Goal: Transaction & Acquisition: Download file/media

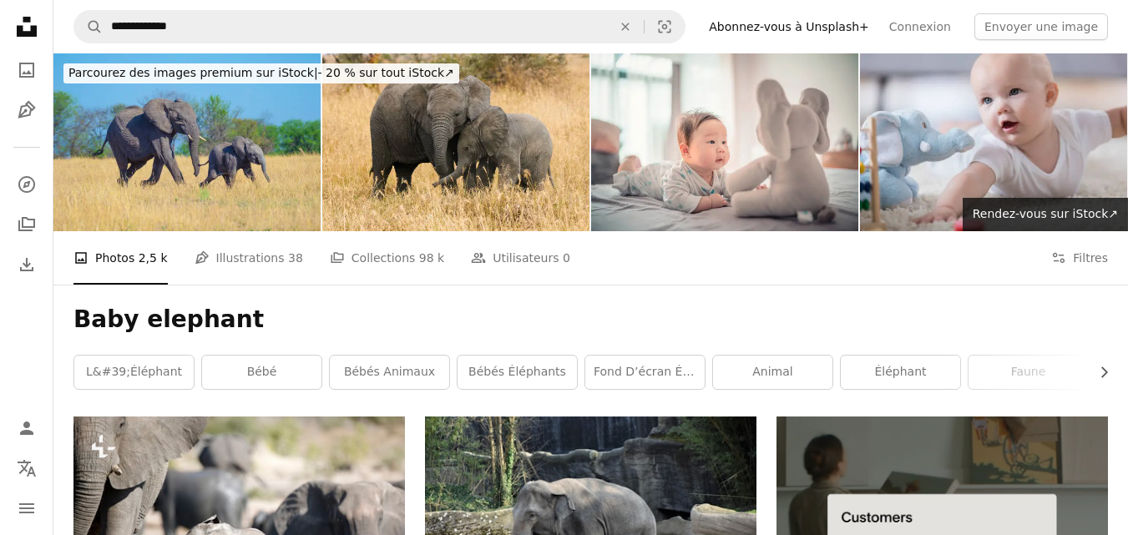
scroll to position [523, 0]
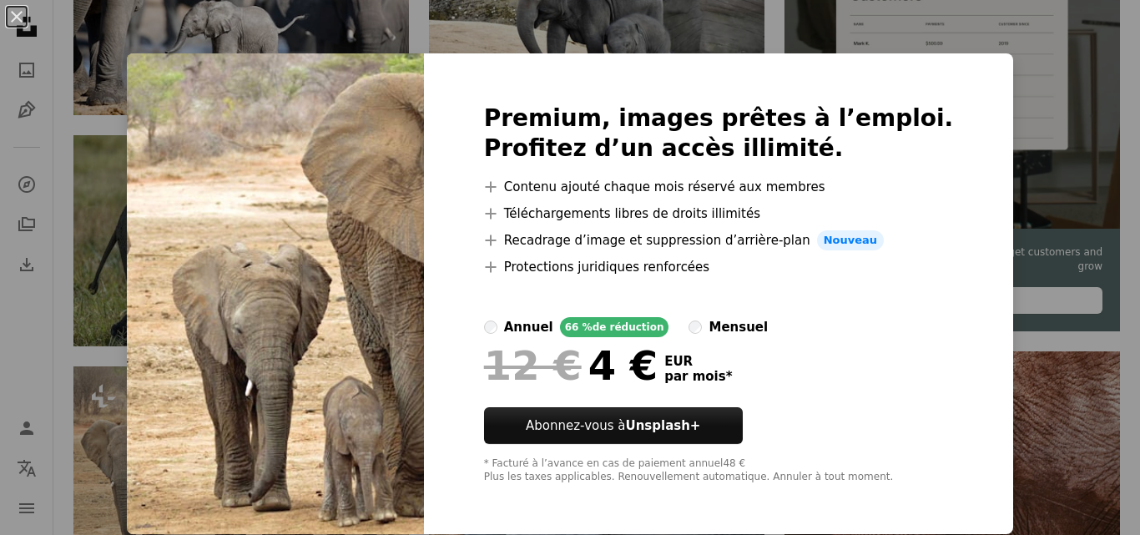
click at [982, 135] on div "An X shape Premium, images prêtes à l’emploi. Profitez d’un accès illimité. A p…" at bounding box center [570, 267] width 1140 height 535
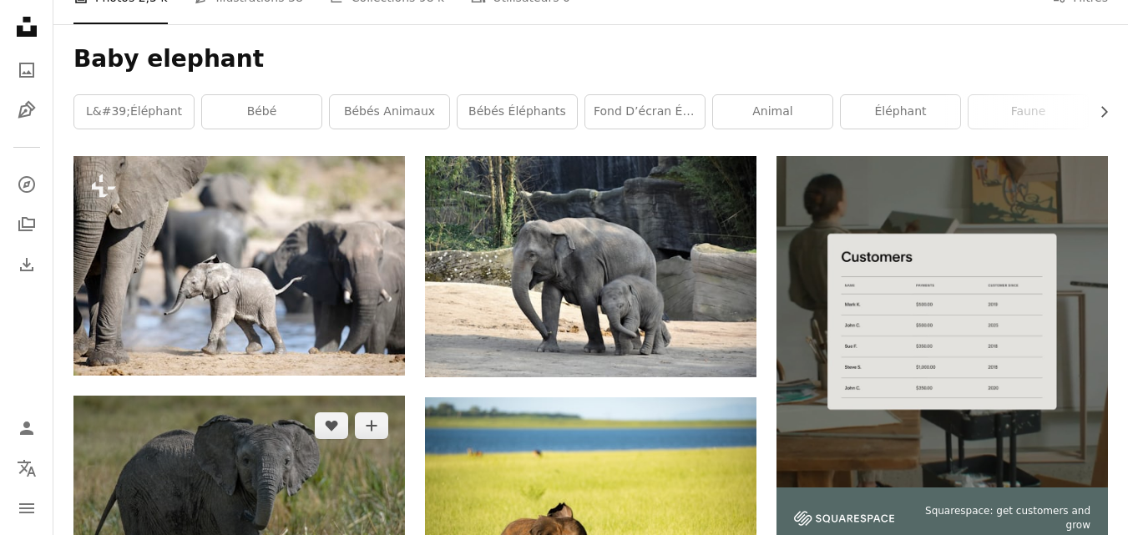
scroll to position [256, 0]
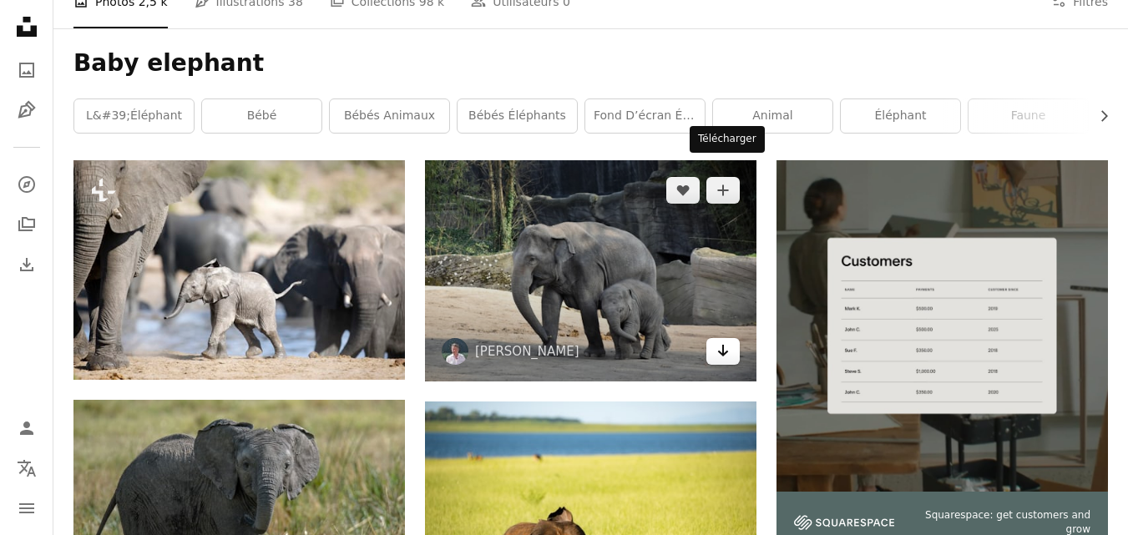
click at [727, 341] on icon "Arrow pointing down" at bounding box center [722, 351] width 13 height 20
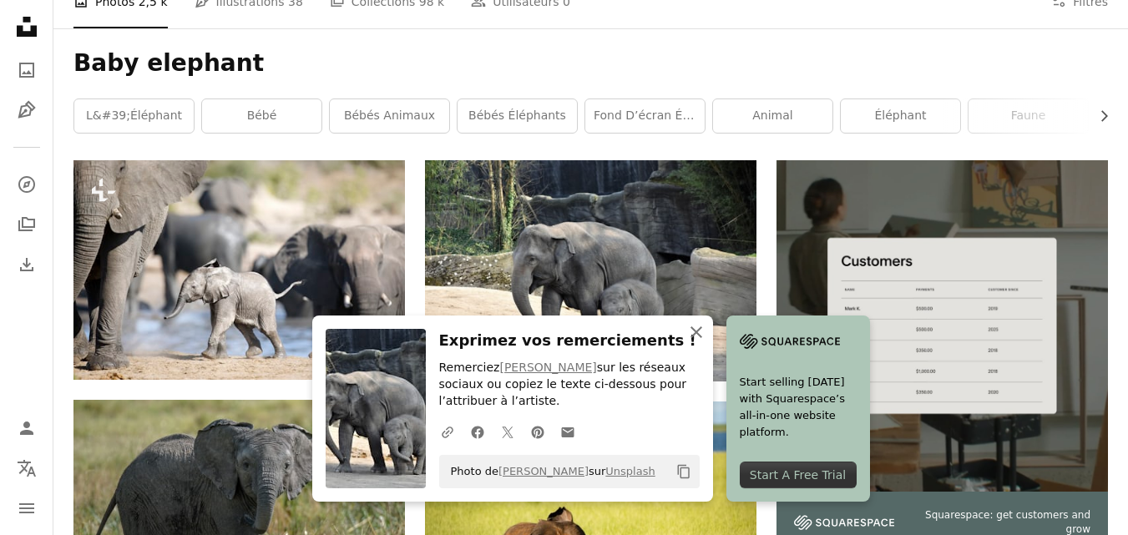
click at [702, 330] on icon "button" at bounding box center [696, 332] width 12 height 12
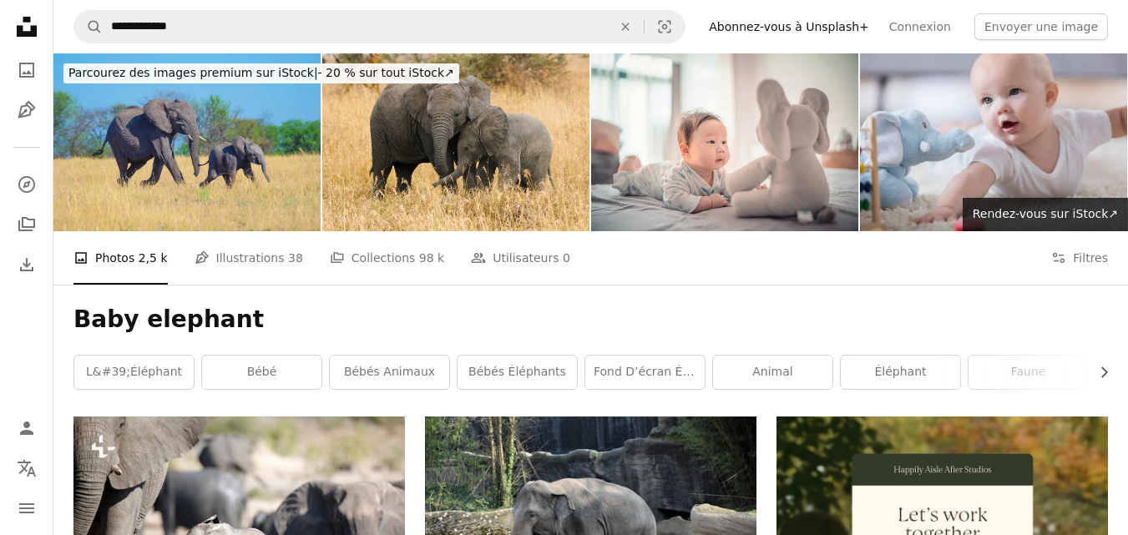
scroll to position [568, 0]
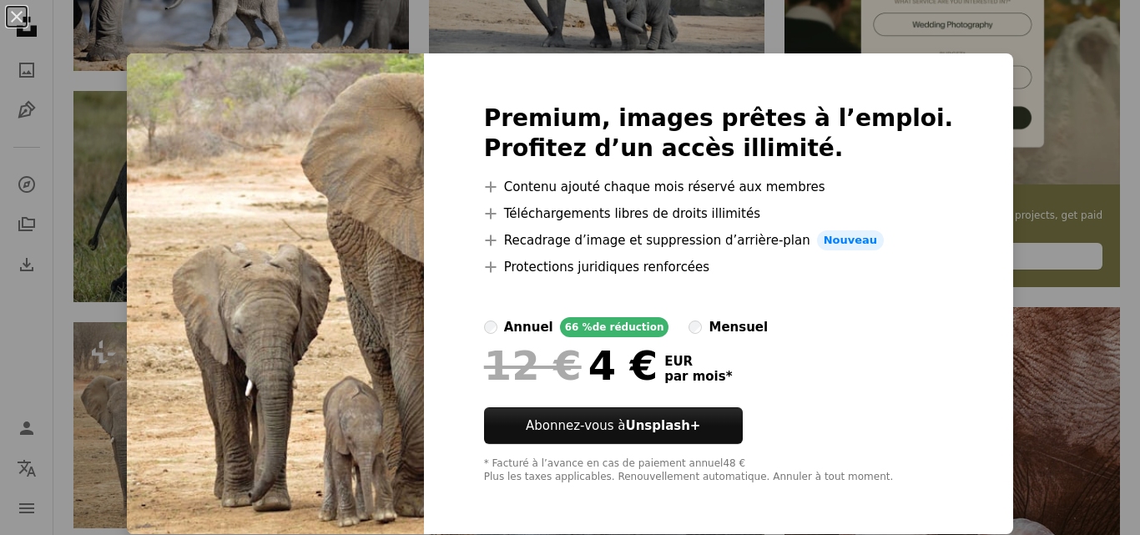
click at [907, 23] on div "An X shape Premium, images prêtes à l’emploi. Profitez d’un accès illimité. A p…" at bounding box center [570, 267] width 1140 height 535
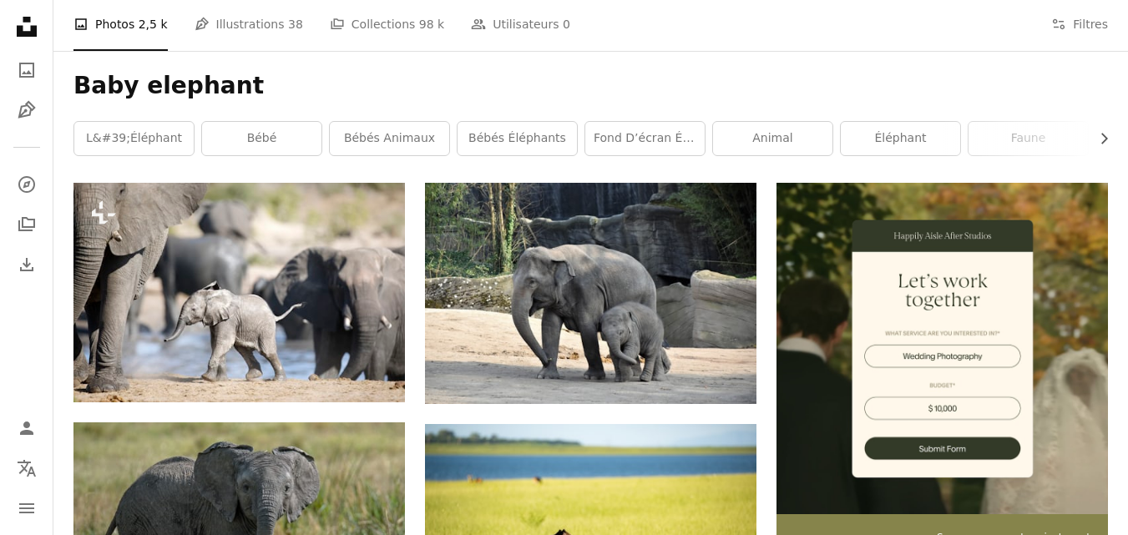
scroll to position [100, 0]
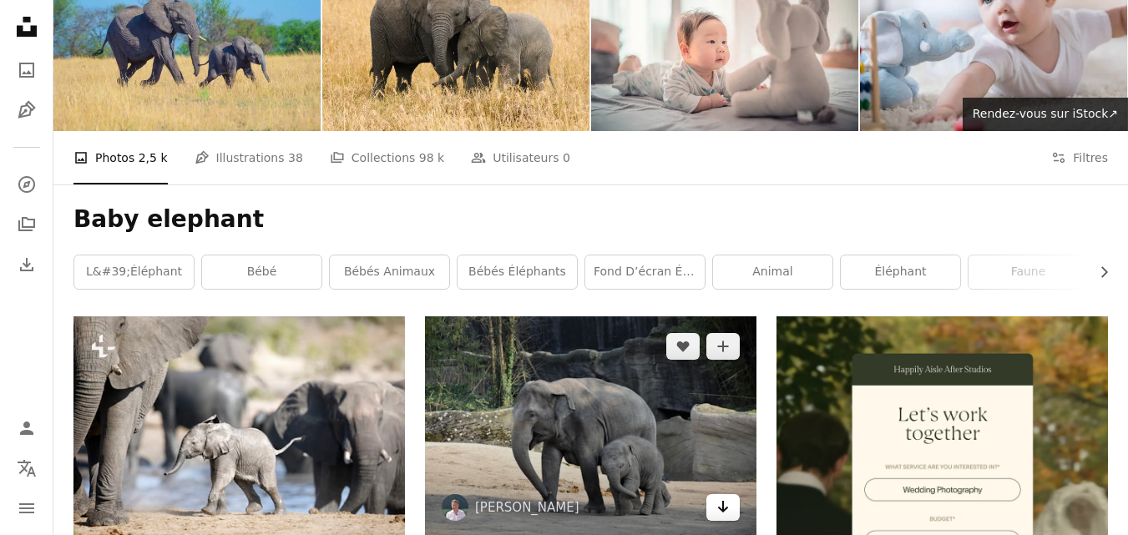
click at [718, 497] on icon "Arrow pointing down" at bounding box center [722, 507] width 13 height 20
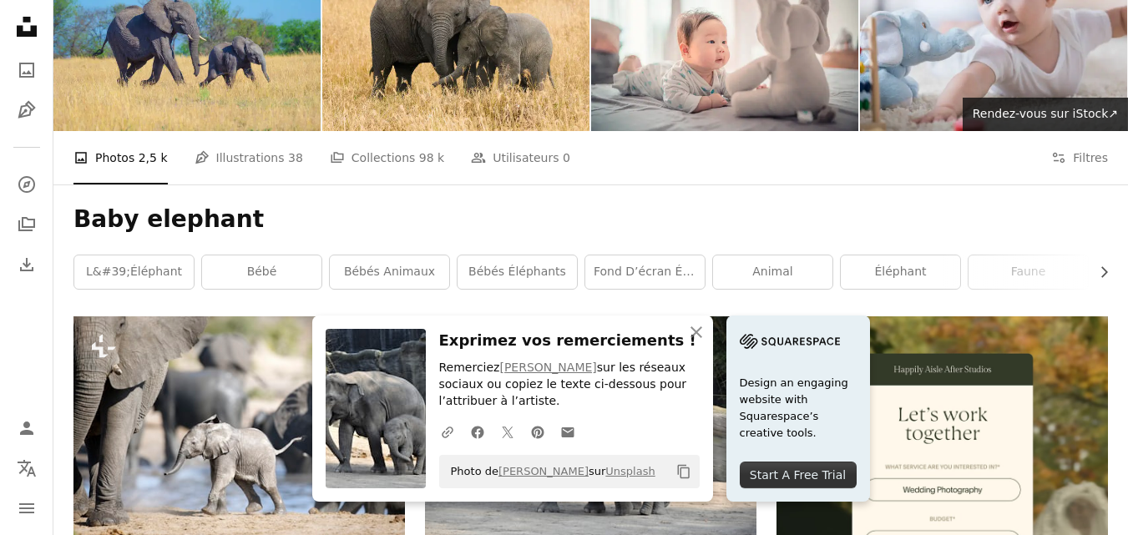
click at [609, 184] on div "Baby elephant Chevron right l&#39;éléphant bébé bébés animaux bébés éléphants f…" at bounding box center [590, 250] width 1074 height 132
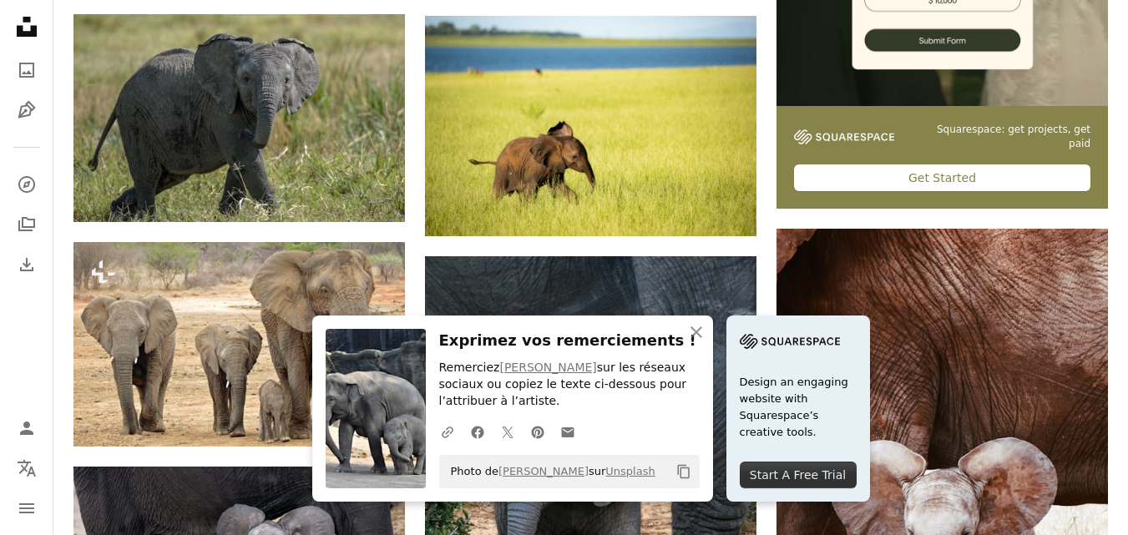
scroll to position [601, 0]
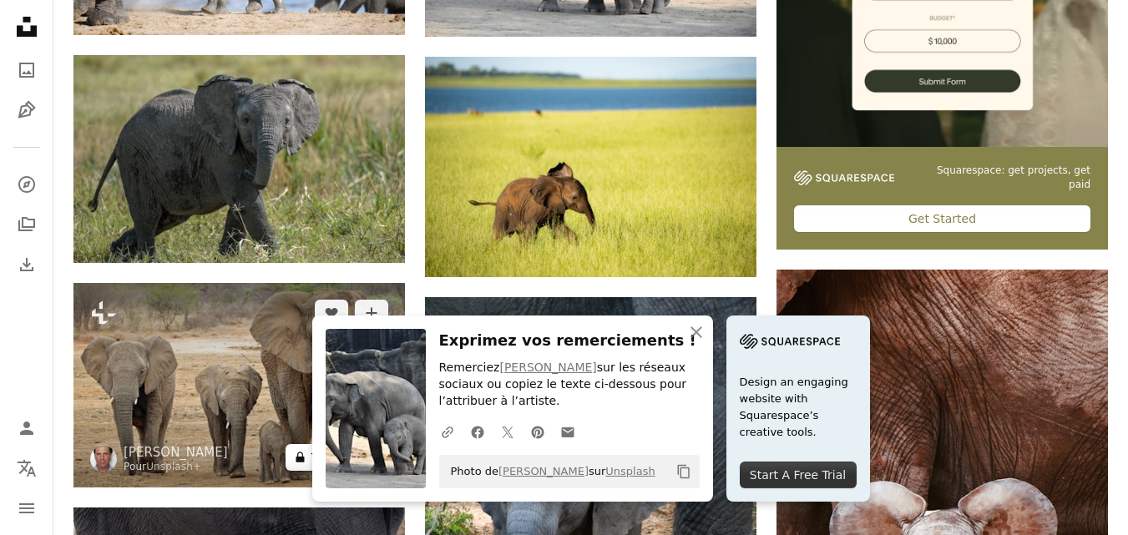
click at [343, 444] on button "A lock Télécharger" at bounding box center [336, 457] width 103 height 27
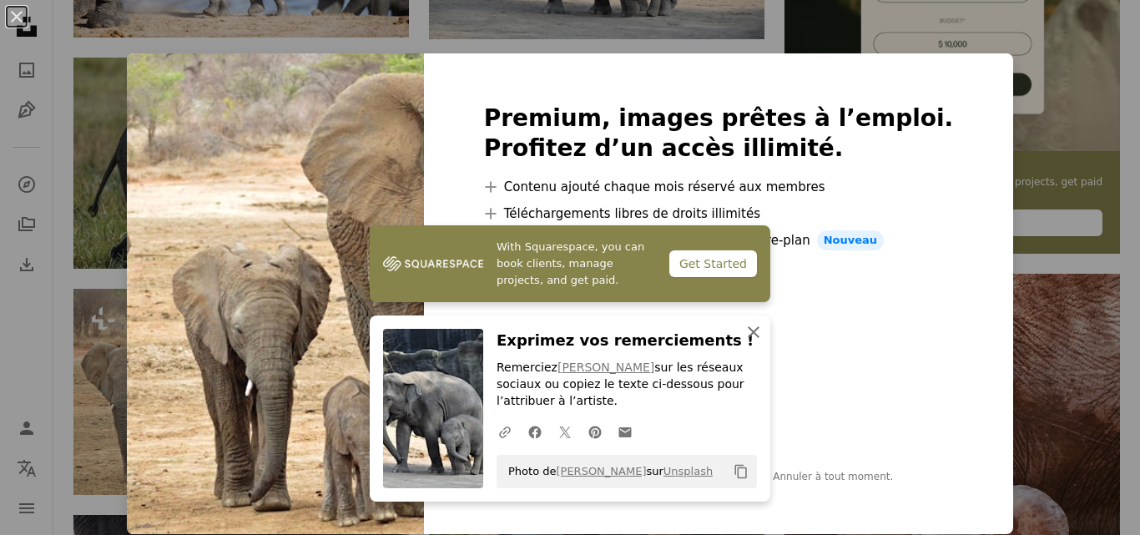
click at [745, 328] on icon "An X shape" at bounding box center [754, 332] width 20 height 20
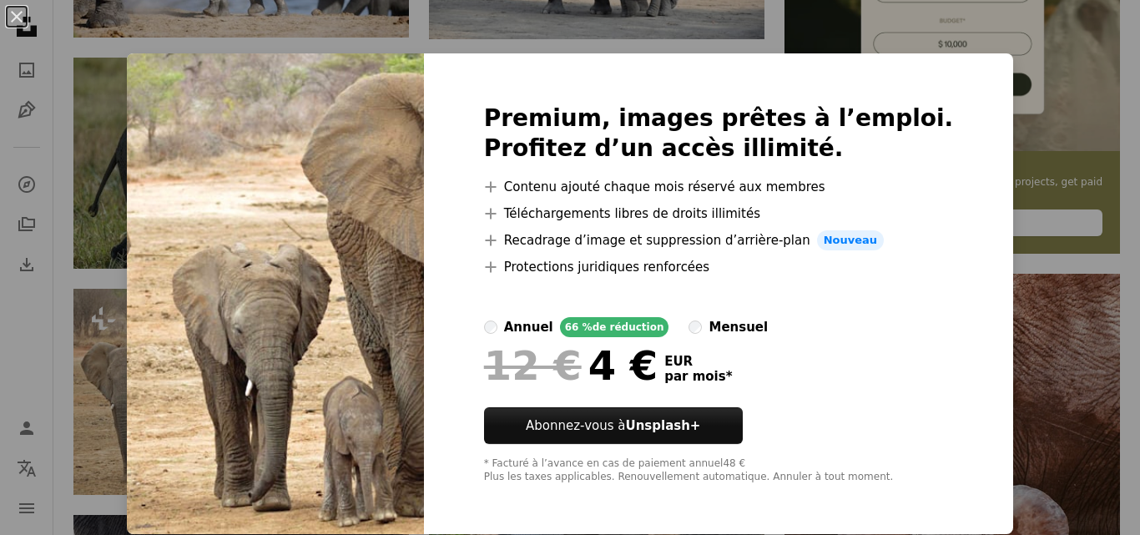
click at [906, 29] on div "An X shape Premium, images prêtes à l’emploi. Profitez d’un accès illimité. A p…" at bounding box center [570, 267] width 1140 height 535
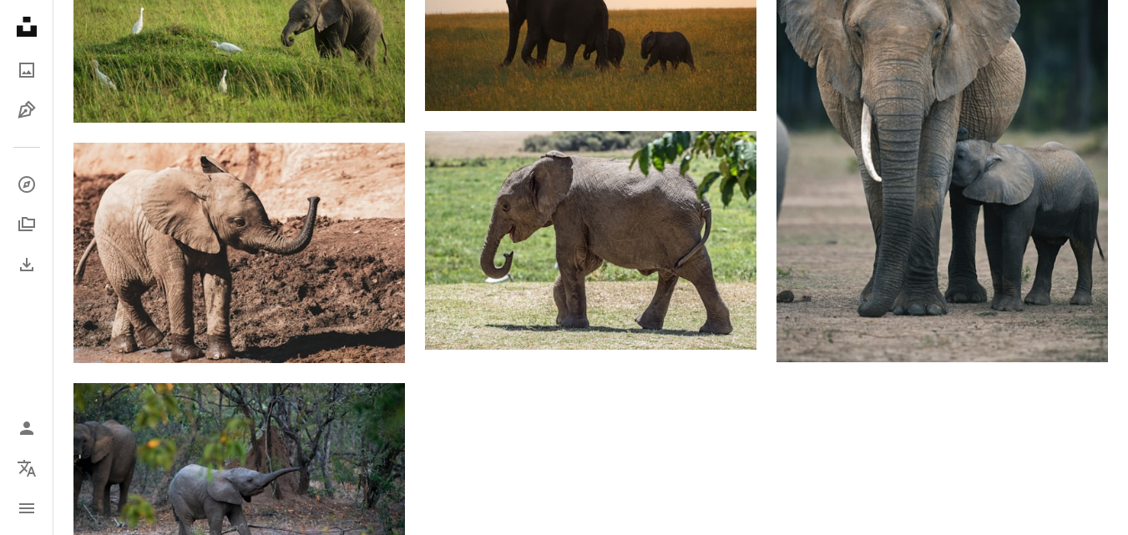
scroll to position [2404, 0]
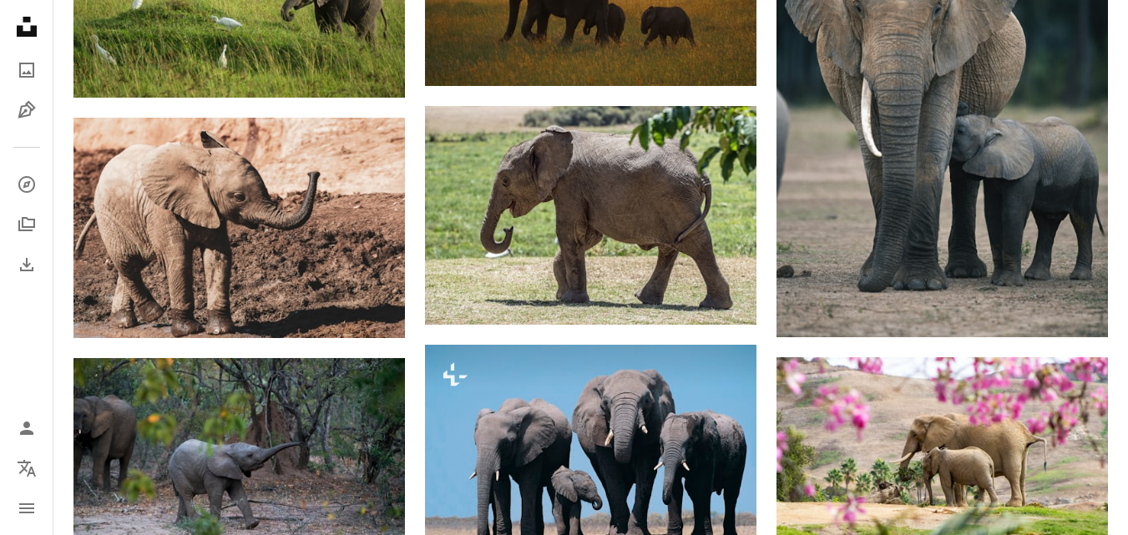
scroll to position [2304, 0]
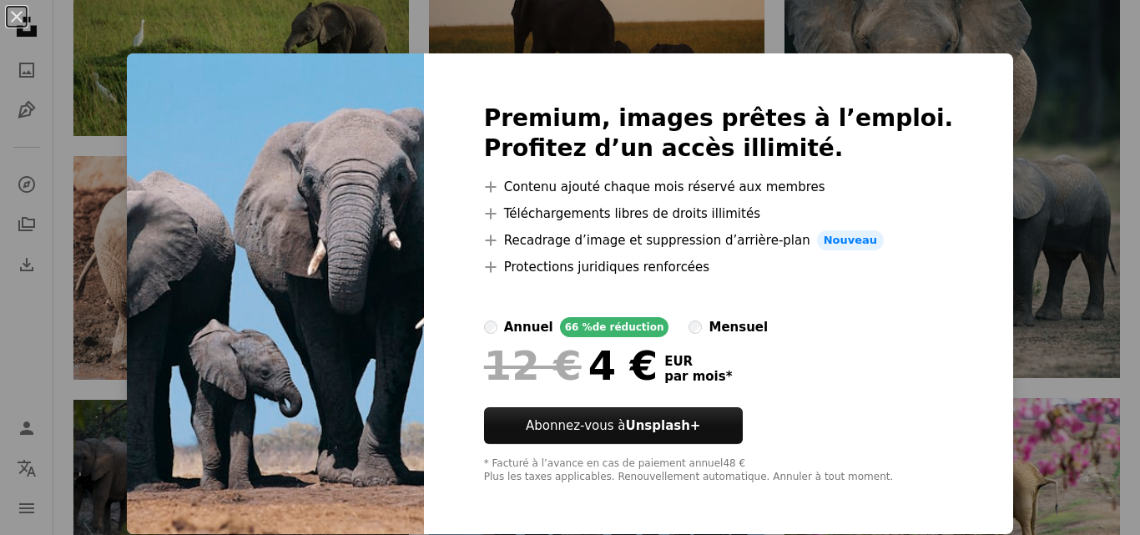
click at [810, 45] on div "An X shape Premium, images prêtes à l’emploi. Profitez d’un accès illimité. A p…" at bounding box center [570, 267] width 1140 height 535
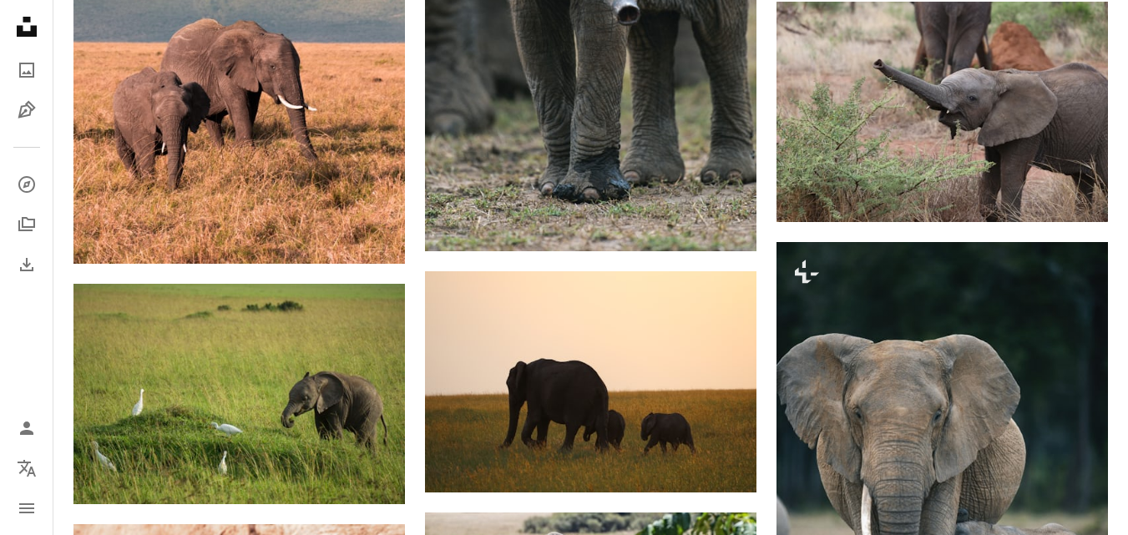
scroll to position [1903, 0]
